Goal: Information Seeking & Learning: Learn about a topic

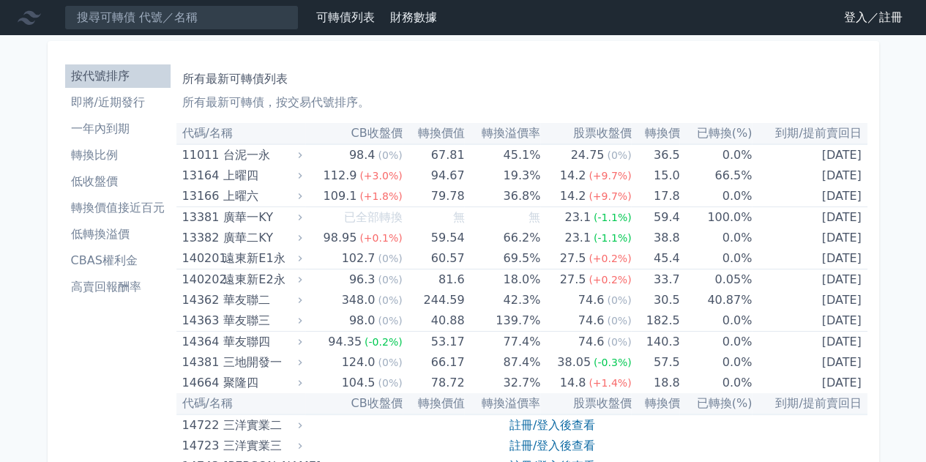
click at [127, 278] on li "高賣回報酬率" at bounding box center [117, 287] width 105 height 18
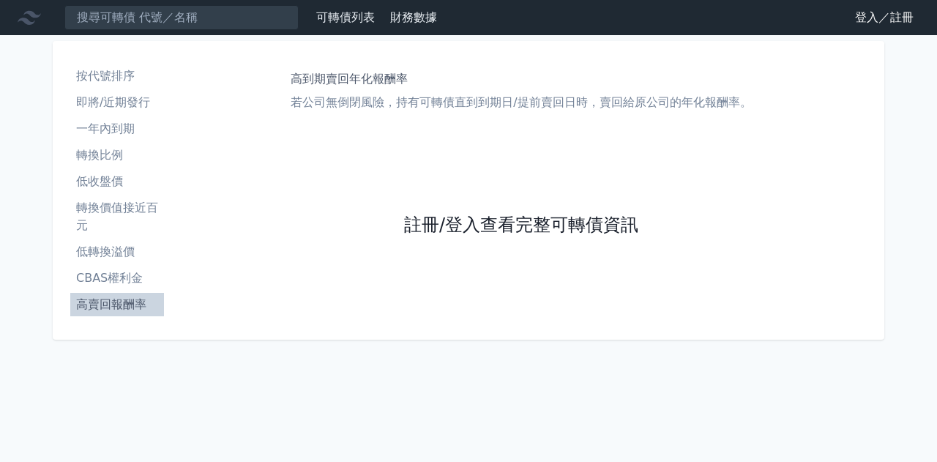
click at [485, 224] on link "註冊/登入查看完整可轉債資訊" at bounding box center [521, 225] width 234 height 23
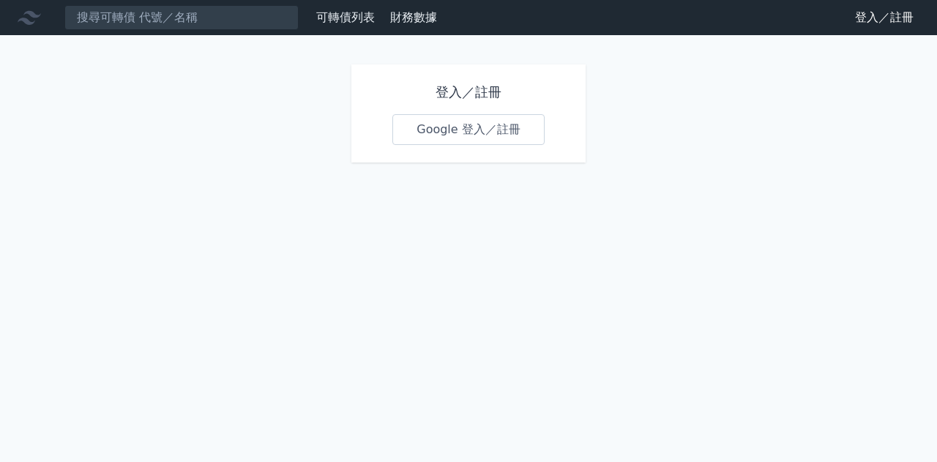
click at [480, 133] on link "Google 登入／註冊" at bounding box center [468, 129] width 152 height 31
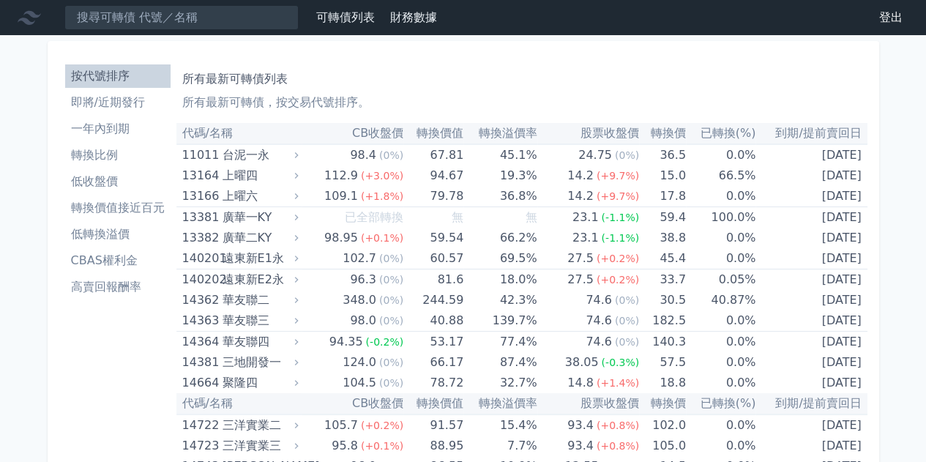
click at [97, 288] on li "高賣回報酬率" at bounding box center [117, 287] width 105 height 18
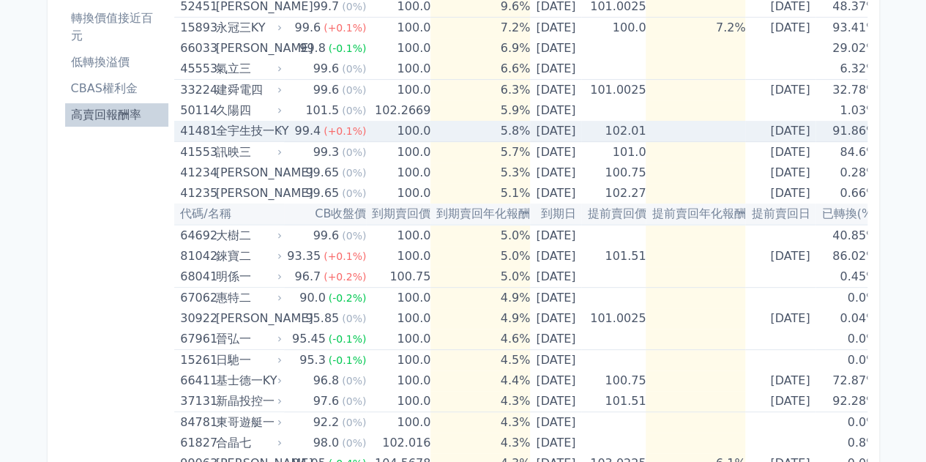
scroll to position [293, 0]
